Goal: Task Accomplishment & Management: Complete application form

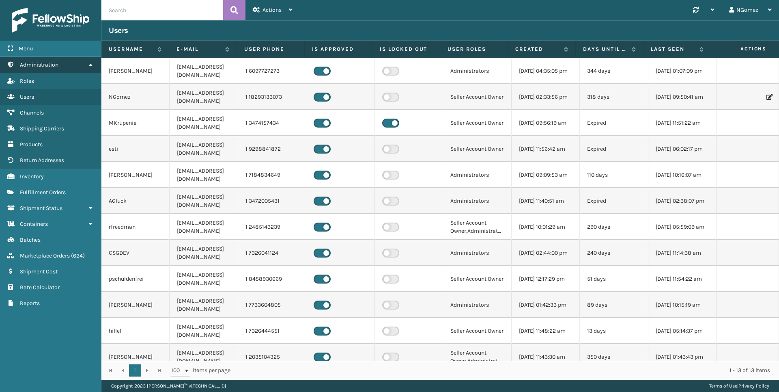
click at [84, 63] on link "Administration" at bounding box center [50, 65] width 101 height 16
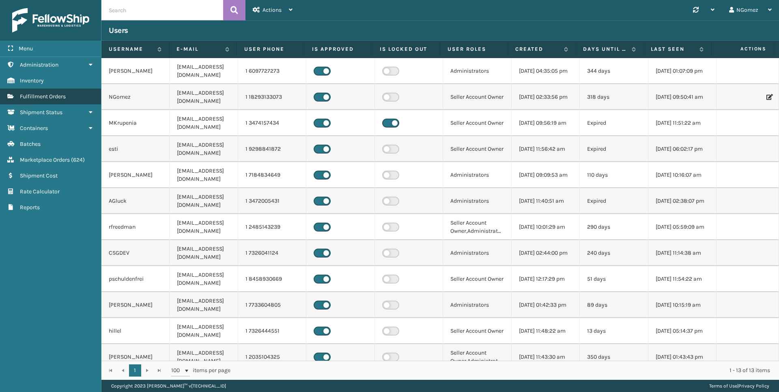
click at [64, 99] on span "Fulfillment Orders" at bounding box center [43, 96] width 46 height 7
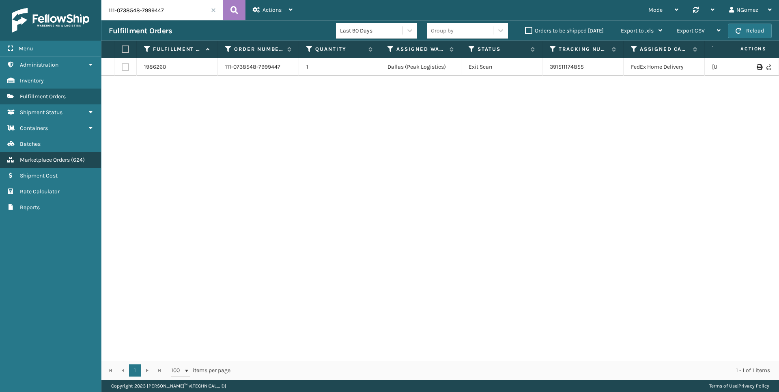
click at [64, 163] on span "Marketplace Orders" at bounding box center [45, 159] width 50 height 7
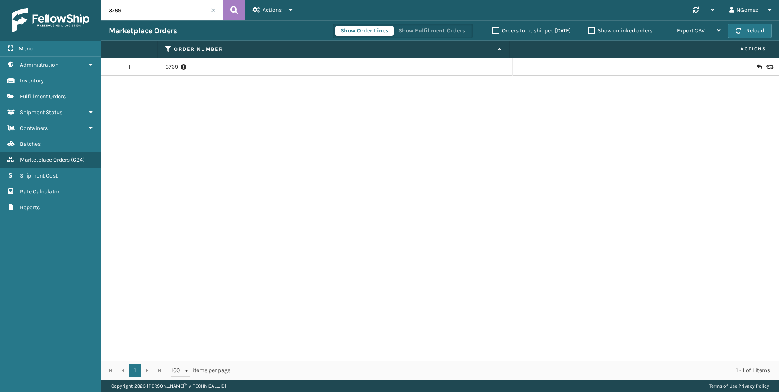
click at [154, 11] on input "3769" at bounding box center [162, 10] width 122 height 20
paste input "113-0191443-9133858"
type input "113-0191443-9133858"
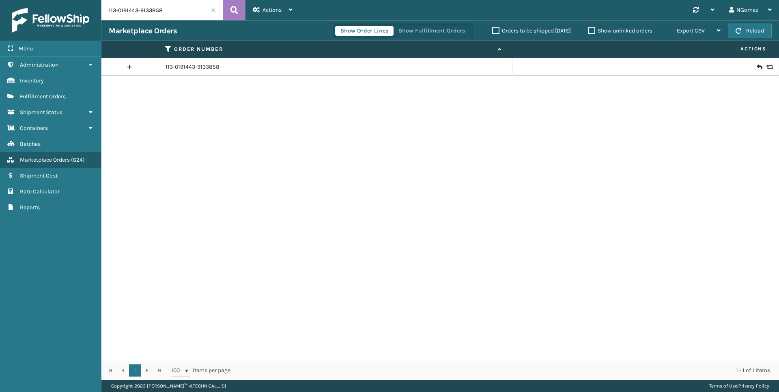
click at [750, 65] on div at bounding box center [645, 67] width 251 height 8
click at [757, 65] on icon at bounding box center [759, 67] width 5 height 8
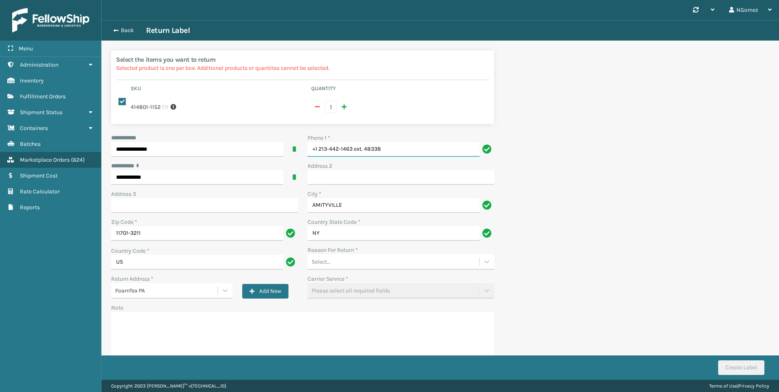
drag, startPoint x: 407, startPoint y: 136, endPoint x: 353, endPoint y: 141, distance: 53.8
click at [353, 142] on input "+1 213-442-1463 ext. 48338" at bounding box center [394, 149] width 172 height 15
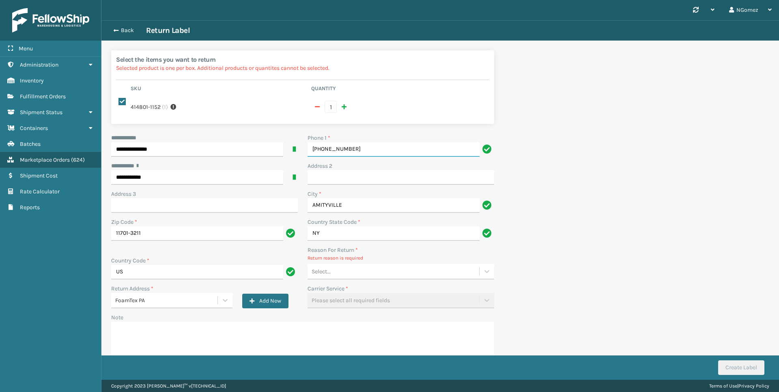
type input "[PHONE_NUMBER]"
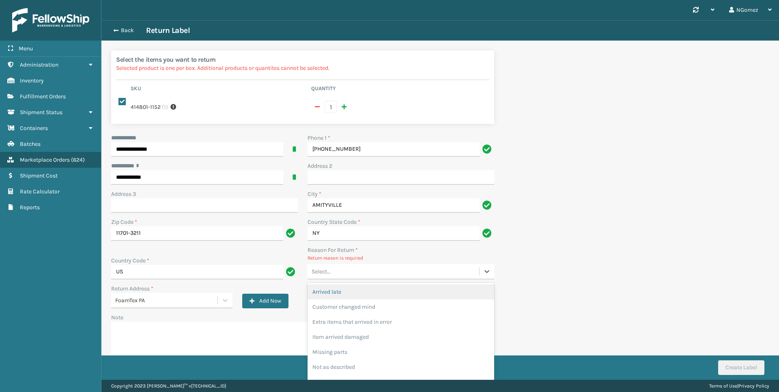
click at [370, 270] on div "Select..." at bounding box center [394, 271] width 172 height 13
click at [368, 299] on div "Customer changed mind" at bounding box center [401, 306] width 187 height 15
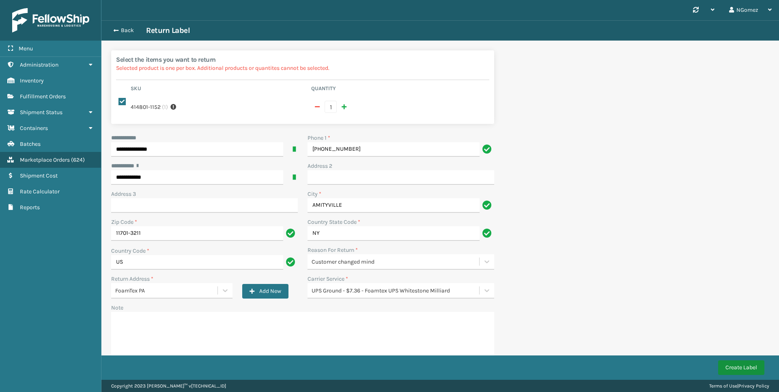
click at [734, 364] on button "Create Label" at bounding box center [741, 367] width 46 height 15
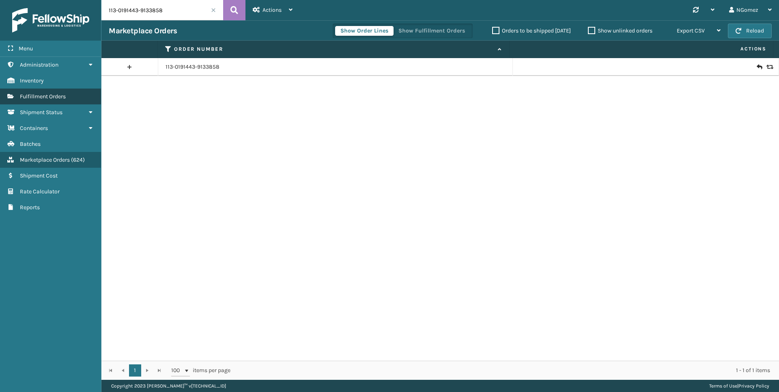
click at [49, 102] on link "Fulfillment Orders" at bounding box center [50, 96] width 101 height 16
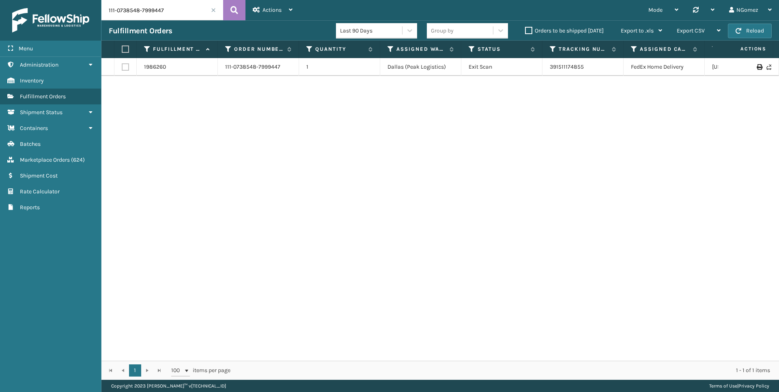
click at [151, 17] on input "111-0738548-7999447" at bounding box center [162, 10] width 122 height 20
paste input "3-6514240-3294653"
click at [727, 66] on icon at bounding box center [729, 67] width 5 height 6
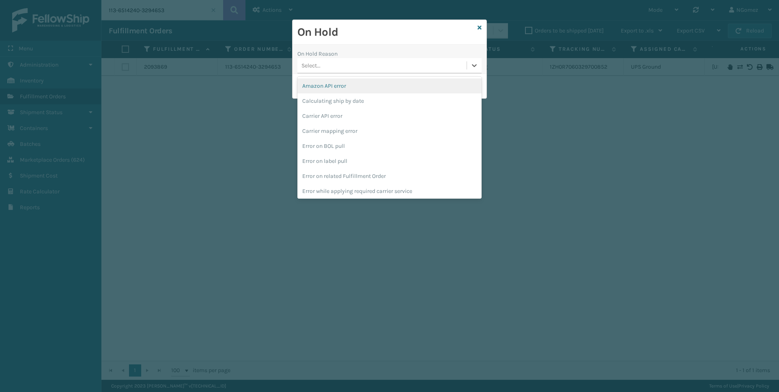
click at [362, 68] on div "Select..." at bounding box center [381, 65] width 169 height 13
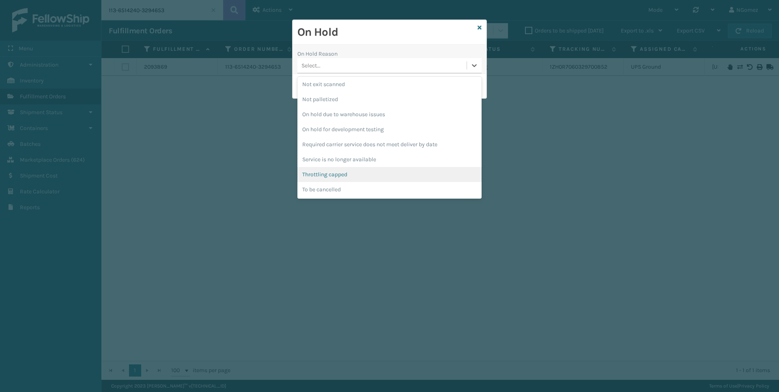
click at [334, 197] on div "Amazon API error Calculating ship by date Carrier API error Carrier mapping err…" at bounding box center [389, 138] width 184 height 122
click at [332, 191] on div "To be cancelled" at bounding box center [389, 189] width 184 height 15
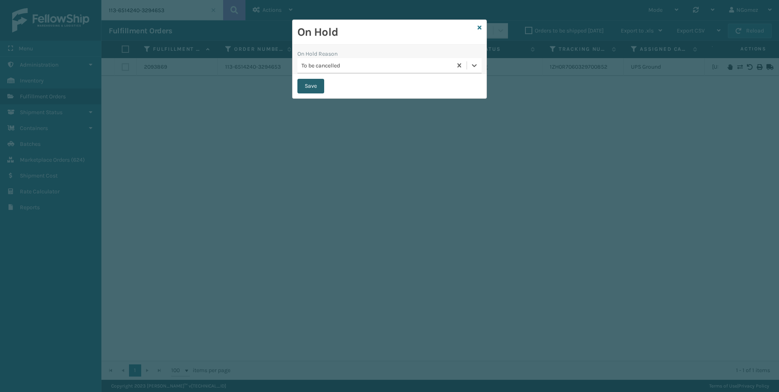
click at [310, 82] on button "Save" at bounding box center [310, 86] width 27 height 15
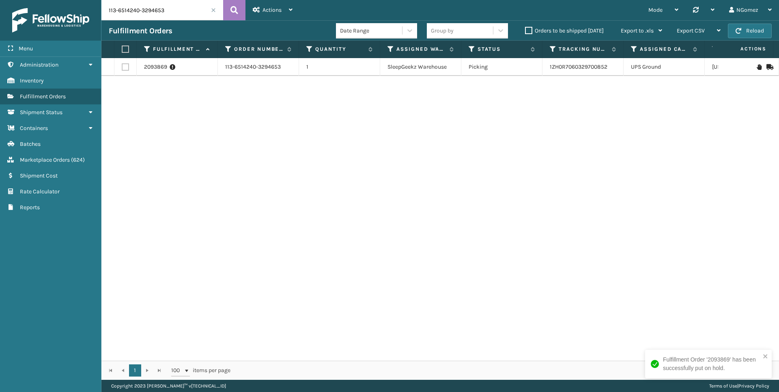
scroll to position [0, 155]
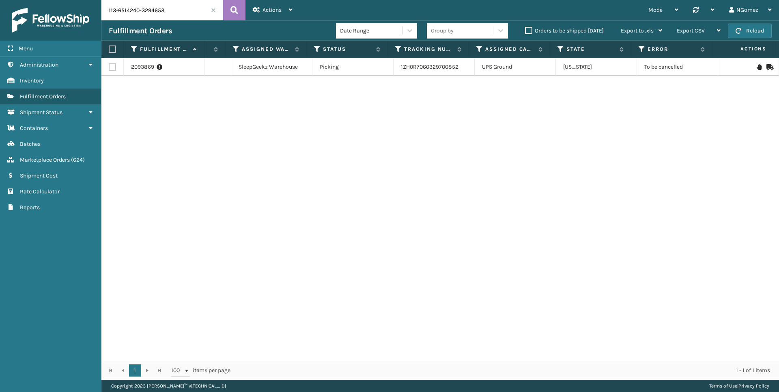
click at [140, 9] on input "113-6514240-3294653" at bounding box center [162, 10] width 122 height 20
paste input "4-6142528-9097844"
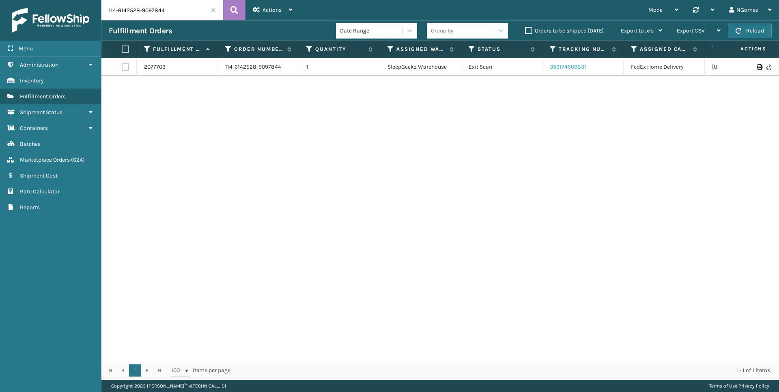
click at [581, 67] on link "393174569831" at bounding box center [568, 66] width 37 height 7
click at [139, 9] on input "114-6142528-9097844" at bounding box center [162, 10] width 122 height 20
paste input "1-9933155-1399416"
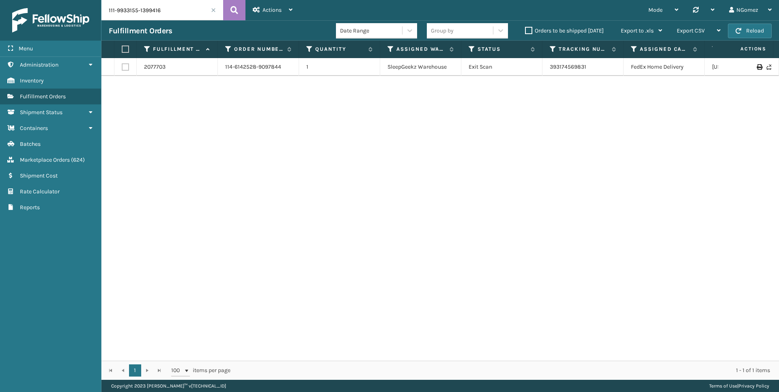
type input "111-9933155-1399416"
click at [577, 62] on td "393176118887" at bounding box center [582, 67] width 81 height 18
click at [573, 67] on link "393176118887" at bounding box center [568, 66] width 36 height 7
click at [122, 12] on input "111-9933155-1399416" at bounding box center [162, 10] width 122 height 20
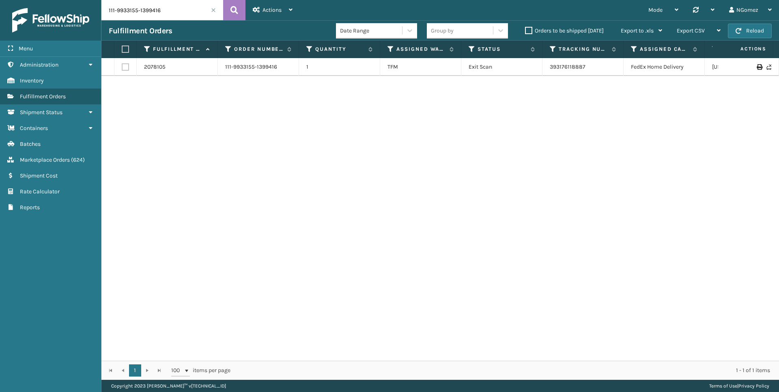
click at [122, 12] on input "111-9933155-1399416" at bounding box center [162, 10] width 122 height 20
paste input "3769"
type input "3769"
click at [151, 65] on link "2077132" at bounding box center [154, 67] width 21 height 8
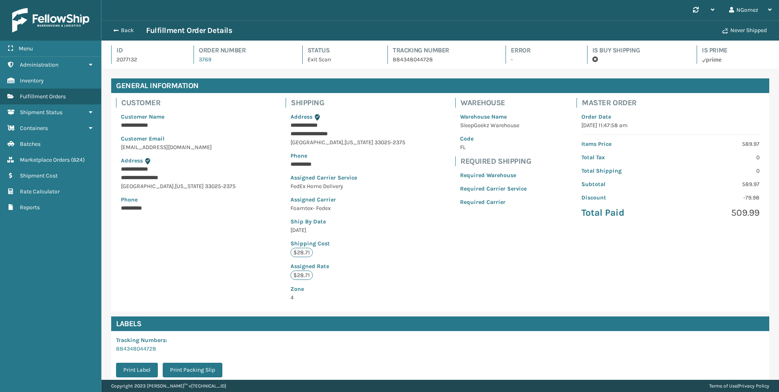
scroll to position [19, 678]
click at [61, 161] on span "Marketplace Orders" at bounding box center [45, 159] width 50 height 7
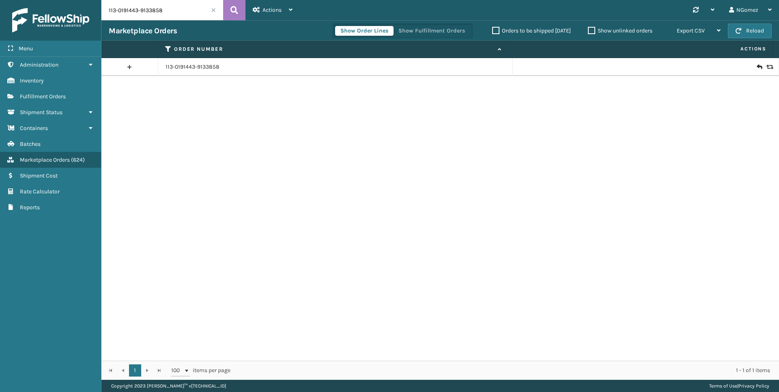
click at [148, 12] on input "113-0191443-9133858" at bounding box center [162, 10] width 122 height 20
paste input "3769"
type input "3769"
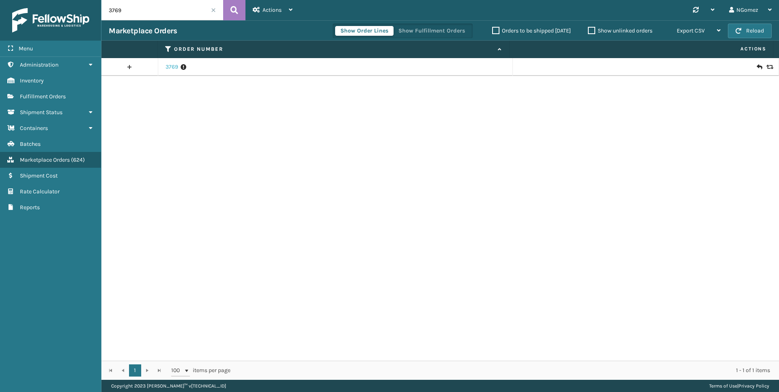
click at [174, 65] on link "3769" at bounding box center [172, 67] width 13 height 8
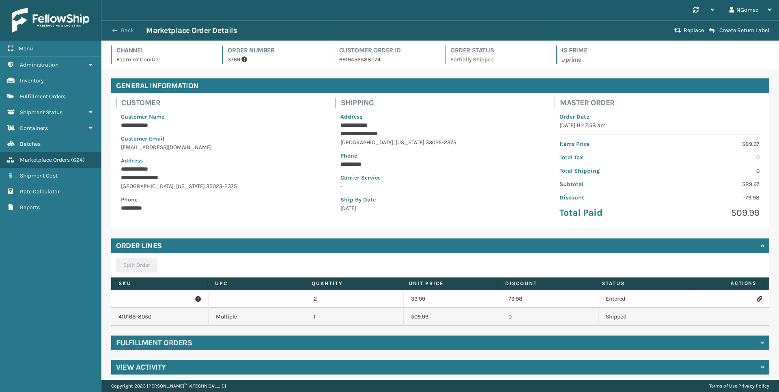
click at [127, 32] on button "Back" at bounding box center [127, 30] width 37 height 7
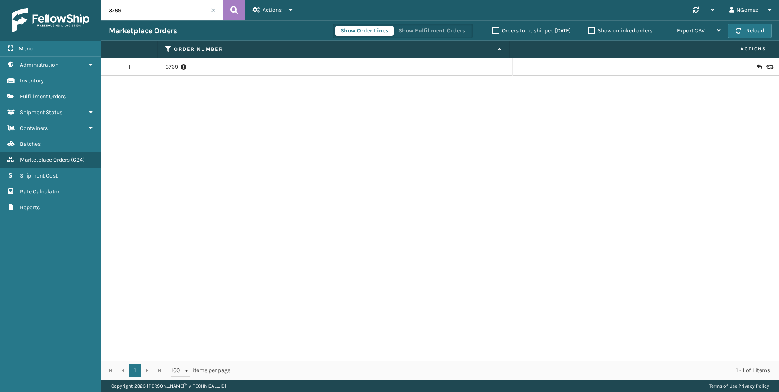
click at [135, 71] on link at bounding box center [129, 66] width 56 height 13
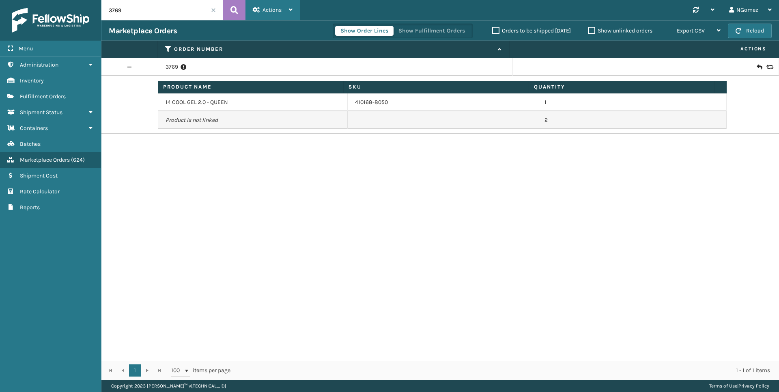
click at [263, 8] on span "Actions" at bounding box center [272, 9] width 19 height 7
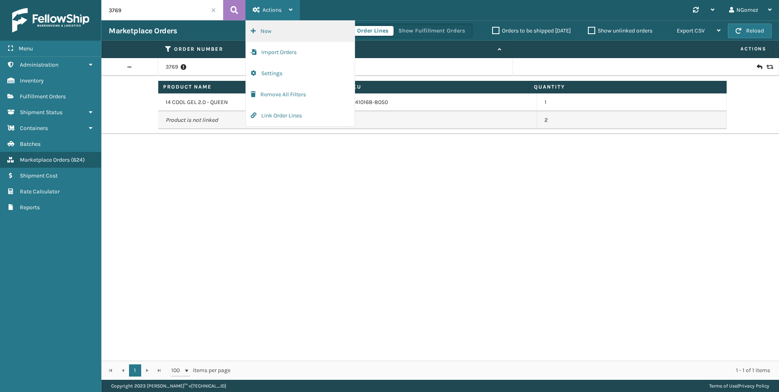
click at [281, 32] on button "New" at bounding box center [300, 31] width 109 height 21
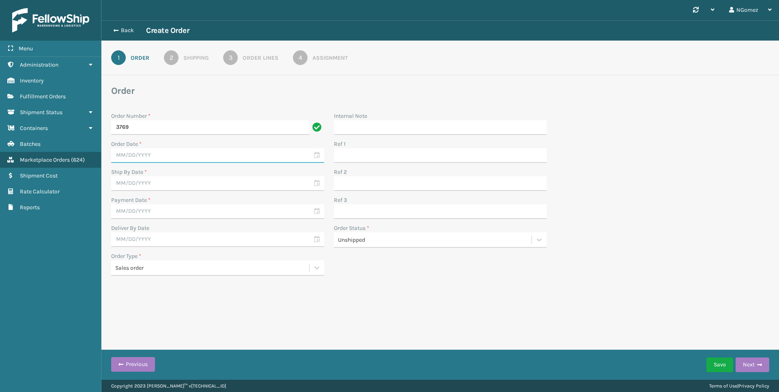
click at [170, 149] on input "text" at bounding box center [217, 155] width 213 height 15
click at [167, 129] on input "3769" at bounding box center [210, 127] width 198 height 15
click at [178, 166] on div "Order Number * 3769 RP Order Date * Ship By Date * Payment Date * Deliver By Da…" at bounding box center [217, 194] width 223 height 164
click at [170, 152] on input "text" at bounding box center [217, 155] width 213 height 15
click at [173, 133] on input "3769 RP" at bounding box center [210, 127] width 198 height 15
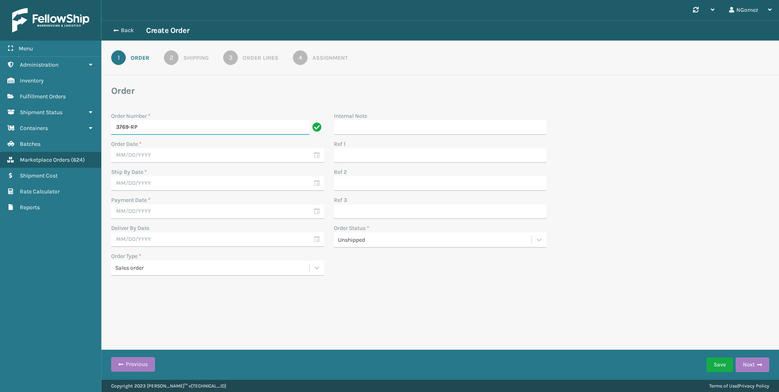
type input "3769-RP"
click at [169, 148] on input "text" at bounding box center [217, 155] width 213 height 15
click at [151, 242] on div "23" at bounding box center [149, 242] width 12 height 12
type input "[DATE]"
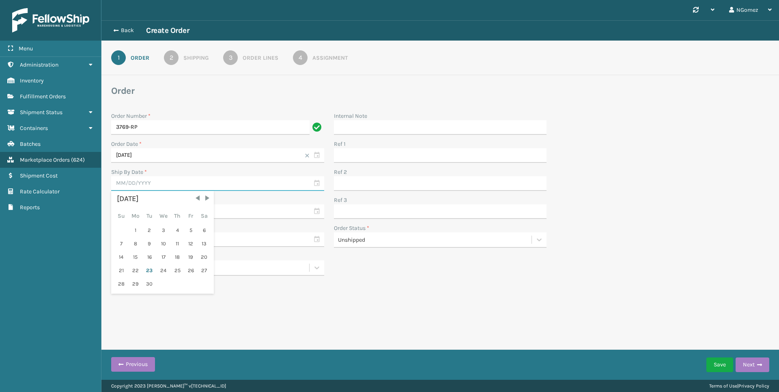
click at [160, 178] on input "text" at bounding box center [217, 183] width 213 height 15
click at [166, 272] on div "24" at bounding box center [163, 270] width 13 height 12
type input "[DATE]"
click at [172, 204] on input "text" at bounding box center [217, 211] width 213 height 15
click at [148, 298] on div "23" at bounding box center [149, 298] width 12 height 12
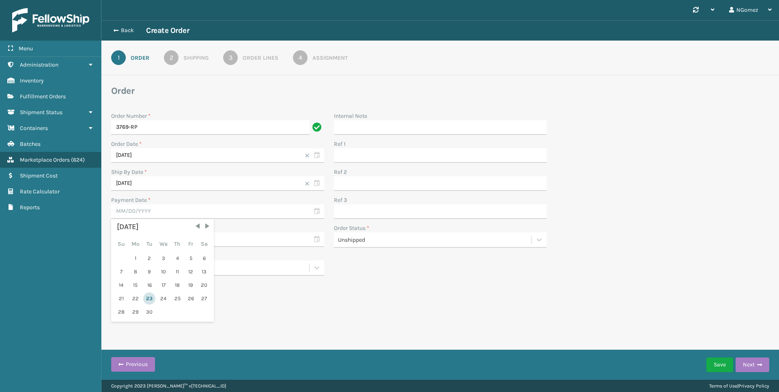
type input "[DATE]"
click at [174, 233] on input "text" at bounding box center [217, 239] width 213 height 15
click at [179, 323] on div "25" at bounding box center [177, 326] width 12 height 12
type input "[DATE]"
click at [763, 372] on div "Save Next" at bounding box center [737, 364] width 63 height 20
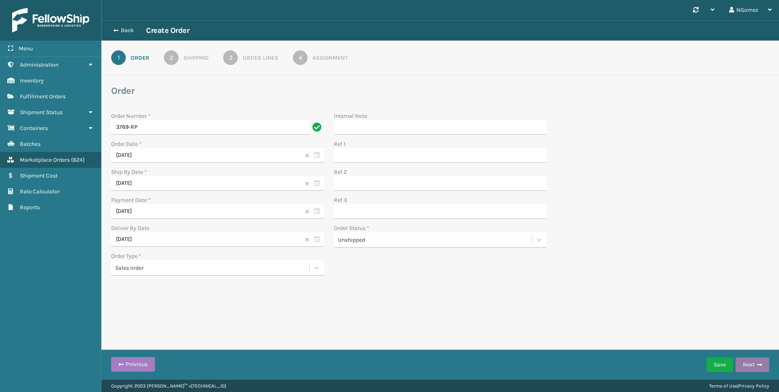
click at [753, 368] on button "Next" at bounding box center [753, 364] width 34 height 15
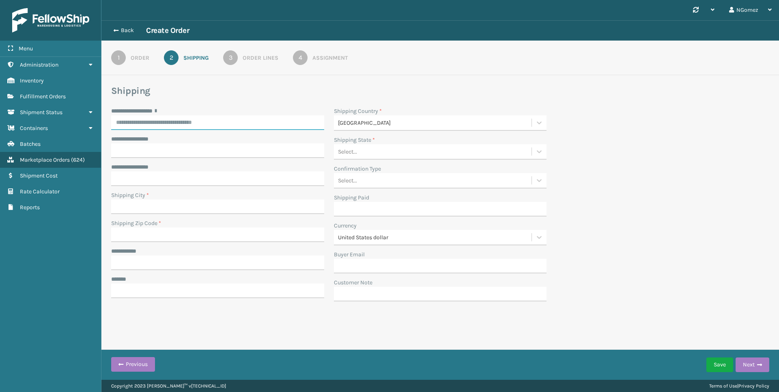
click at [244, 127] on input "**********" at bounding box center [217, 122] width 213 height 15
paste input "**********"
click at [208, 144] on div "[STREET_ADDRESS]" at bounding box center [217, 139] width 213 height 15
type input "**********"
type input "[GEOGRAPHIC_DATA]"
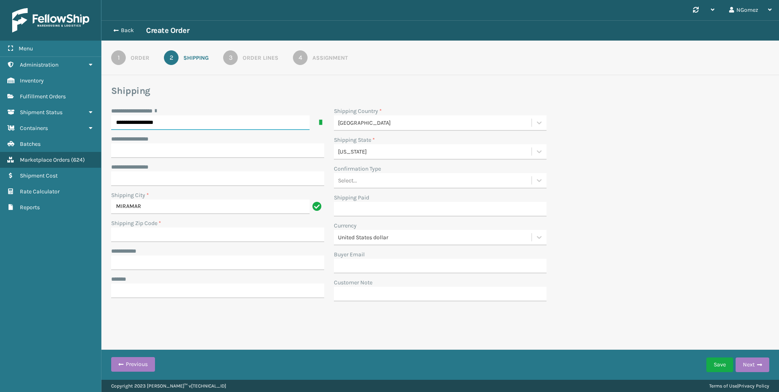
type input "33025-2375"
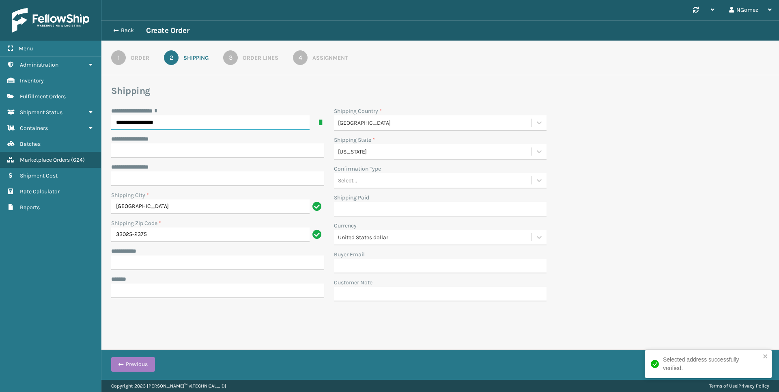
type input "**********"
click at [172, 213] on input "[GEOGRAPHIC_DATA]" at bounding box center [210, 206] width 198 height 15
click at [174, 211] on input "[GEOGRAPHIC_DATA]" at bounding box center [210, 206] width 198 height 15
drag, startPoint x: 136, startPoint y: 205, endPoint x: 115, endPoint y: 207, distance: 20.8
click at [115, 207] on input "[GEOGRAPHIC_DATA]" at bounding box center [210, 206] width 198 height 15
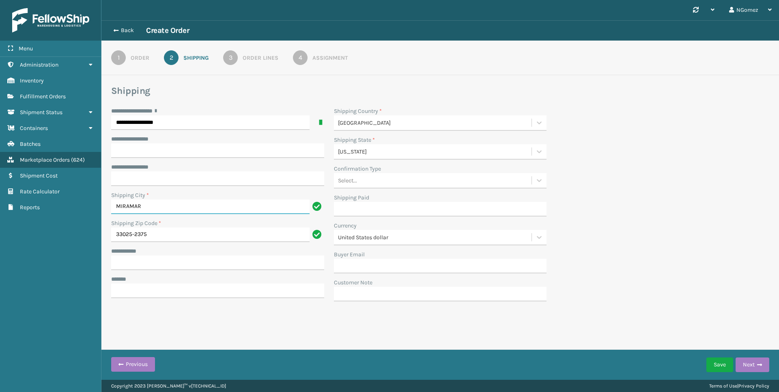
type input "MIRAMAR"
click at [184, 269] on input "**********" at bounding box center [217, 262] width 213 height 15
paste input "**********"
type input "**********"
click at [206, 296] on input "***** *" at bounding box center [217, 290] width 213 height 15
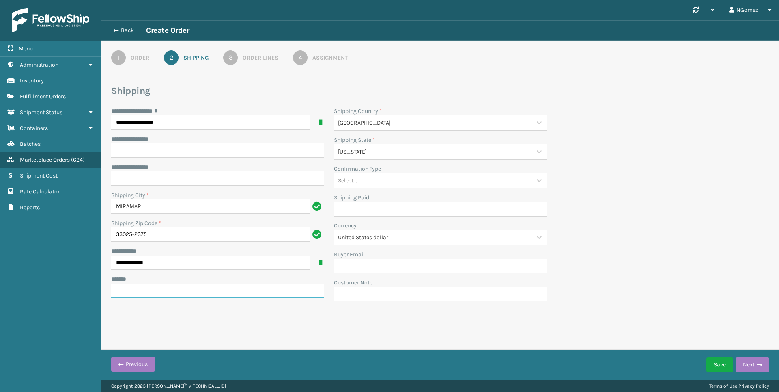
paste input "**********"
type input "**********"
click at [385, 180] on div "Select..." at bounding box center [433, 180] width 198 height 13
click at [416, 248] on div "No Signature Required" at bounding box center [440, 245] width 213 height 15
click at [753, 367] on button "Next" at bounding box center [753, 364] width 34 height 15
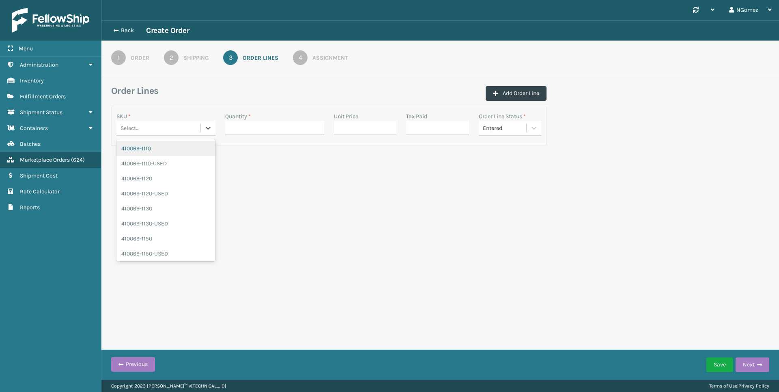
click at [131, 124] on div "Select..." at bounding box center [129, 128] width 19 height 9
type input "410168-8050"
click at [156, 152] on div "410168-8050" at bounding box center [165, 148] width 99 height 15
click at [265, 129] on input "Quantity *" at bounding box center [274, 127] width 99 height 15
type input "1"
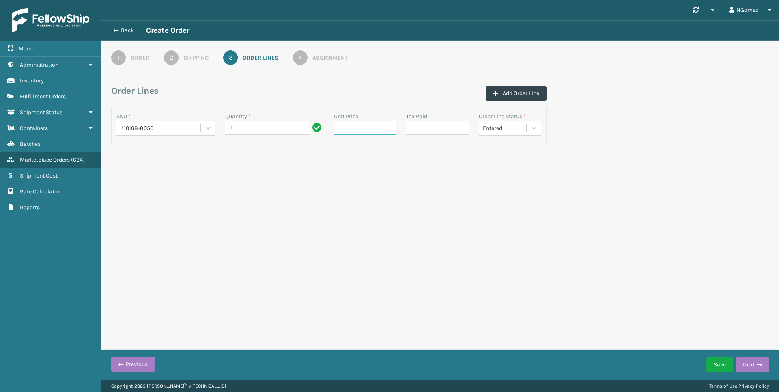
click at [368, 128] on input "Unit Price" at bounding box center [365, 127] width 63 height 15
type input "0.00"
click at [413, 126] on input "Tax Paid" at bounding box center [437, 127] width 63 height 15
type input "0.00"
click at [722, 365] on button "Save" at bounding box center [719, 364] width 27 height 15
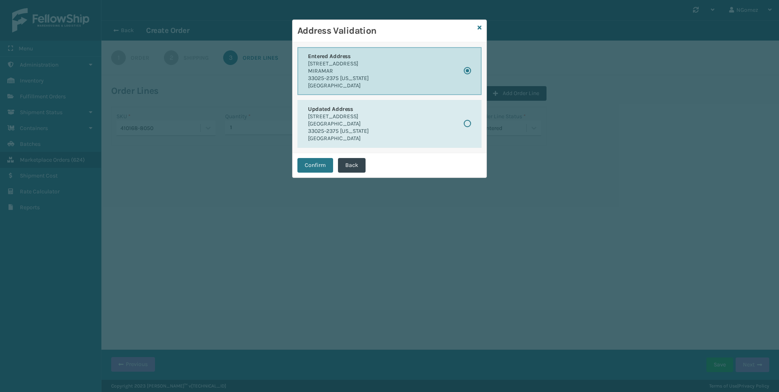
click at [394, 80] on button "Entered Address [STREET_ADDRESS][US_STATE]" at bounding box center [389, 71] width 184 height 48
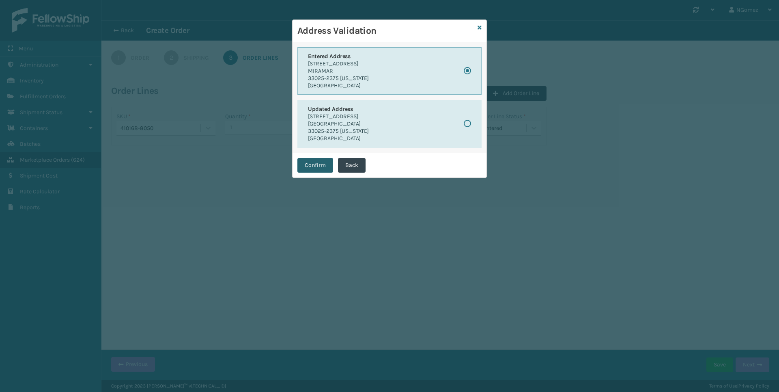
click at [316, 168] on button "Confirm" at bounding box center [315, 165] width 36 height 15
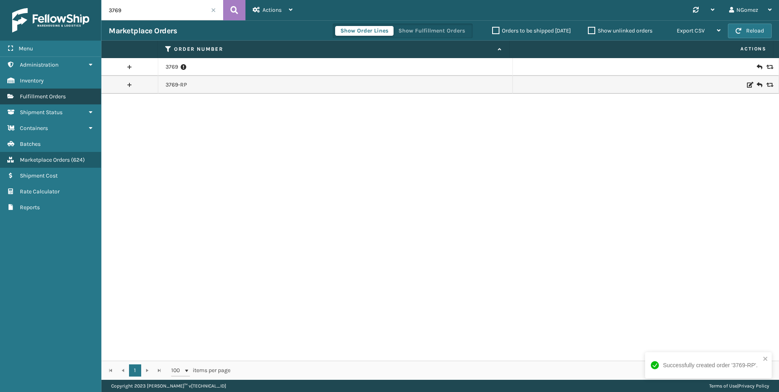
click at [41, 101] on link "Fulfillment Orders" at bounding box center [50, 96] width 101 height 16
